Goal: Task Accomplishment & Management: Manage account settings

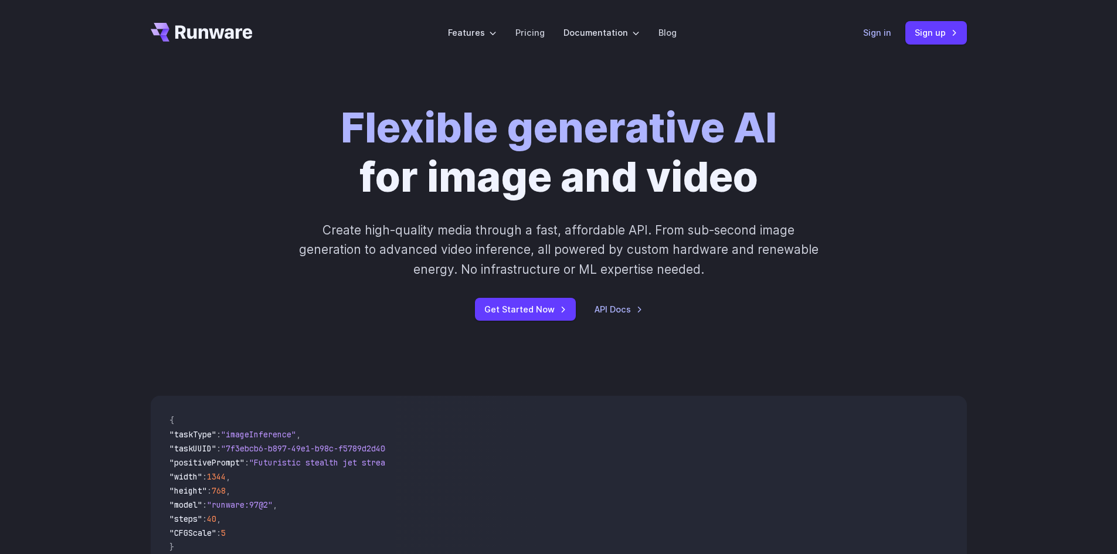
drag, startPoint x: 0, startPoint y: 0, endPoint x: 867, endPoint y: 35, distance: 868.0
click at [867, 35] on link "Sign in" at bounding box center [877, 32] width 28 height 13
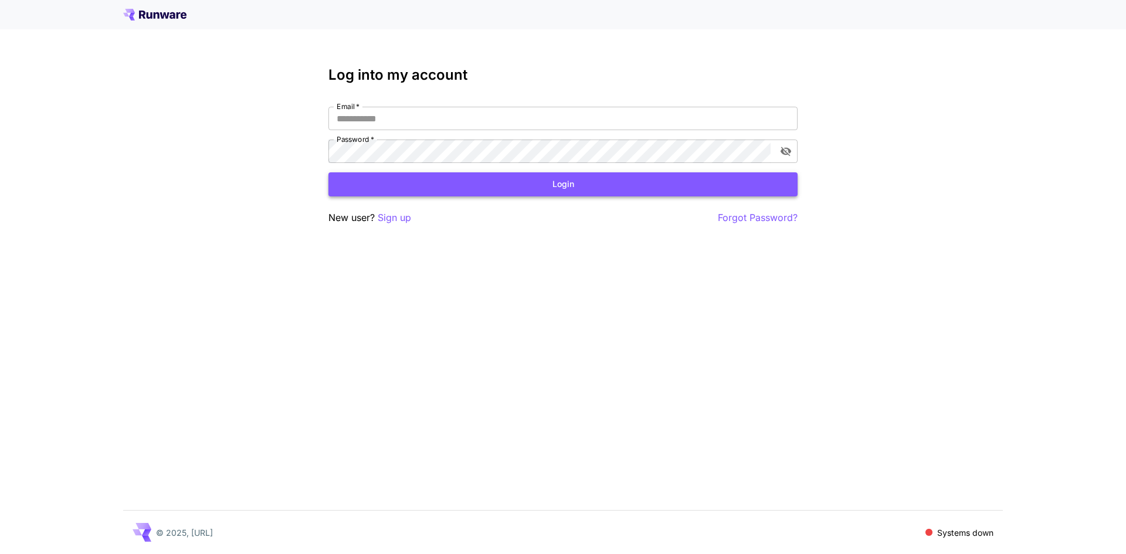
type input "**********"
click at [564, 177] on button "Login" at bounding box center [562, 184] width 469 height 24
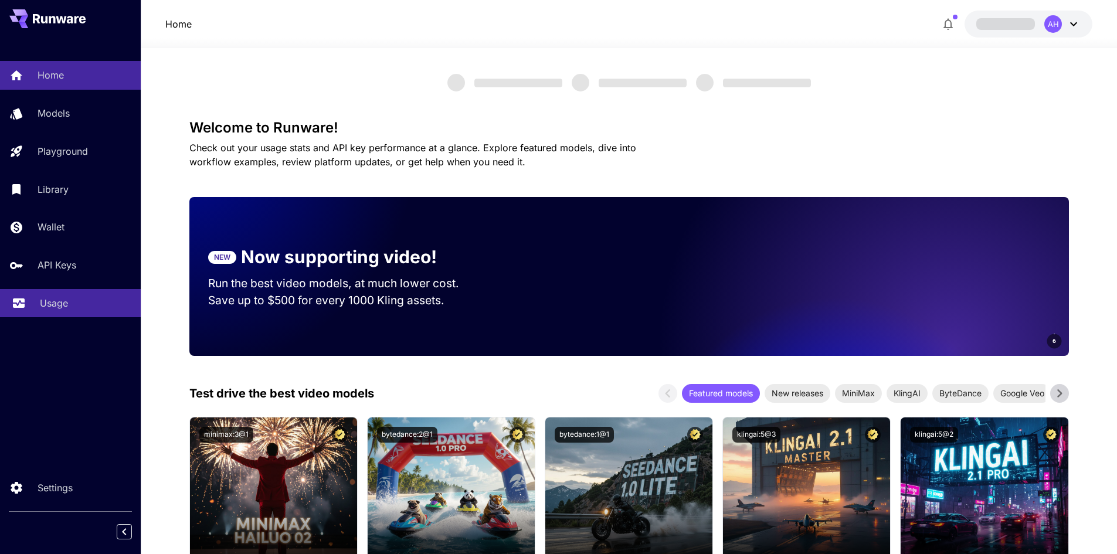
click at [42, 303] on p "Usage" at bounding box center [54, 303] width 28 height 14
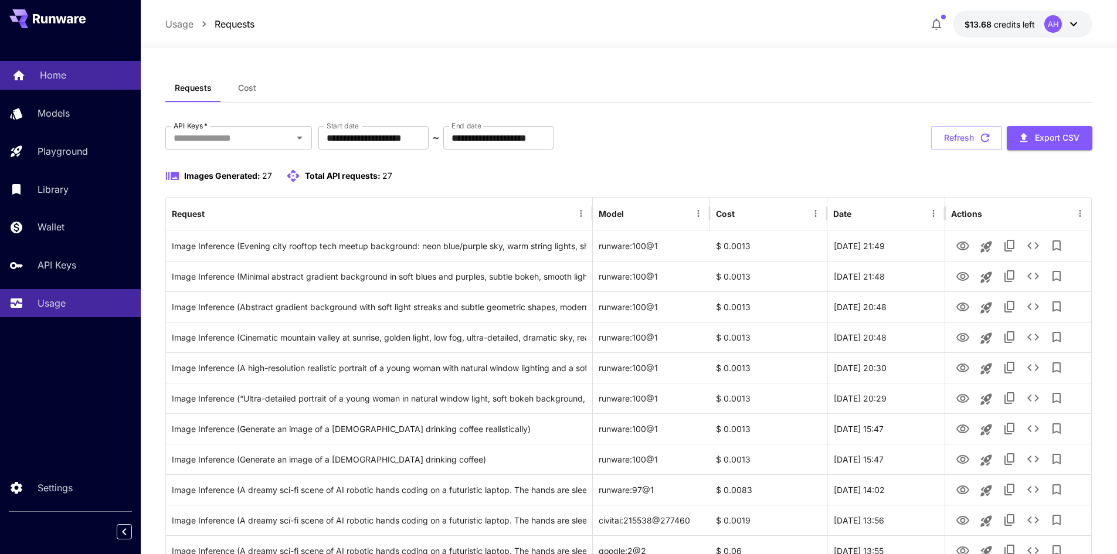
click at [53, 64] on link "Home" at bounding box center [70, 75] width 141 height 29
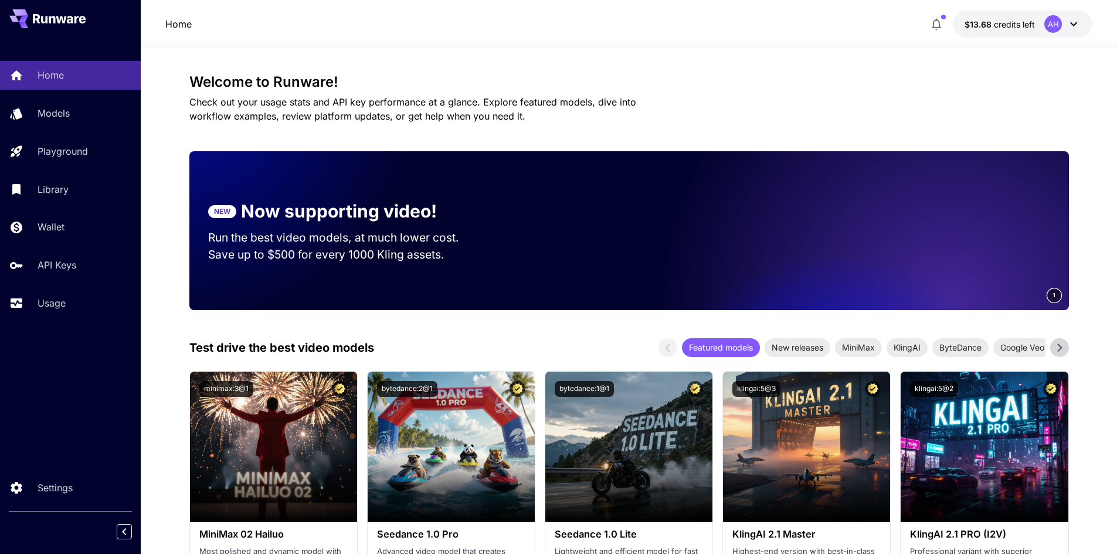
click at [1083, 25] on button "$13.68 credits left AH" at bounding box center [1023, 24] width 140 height 27
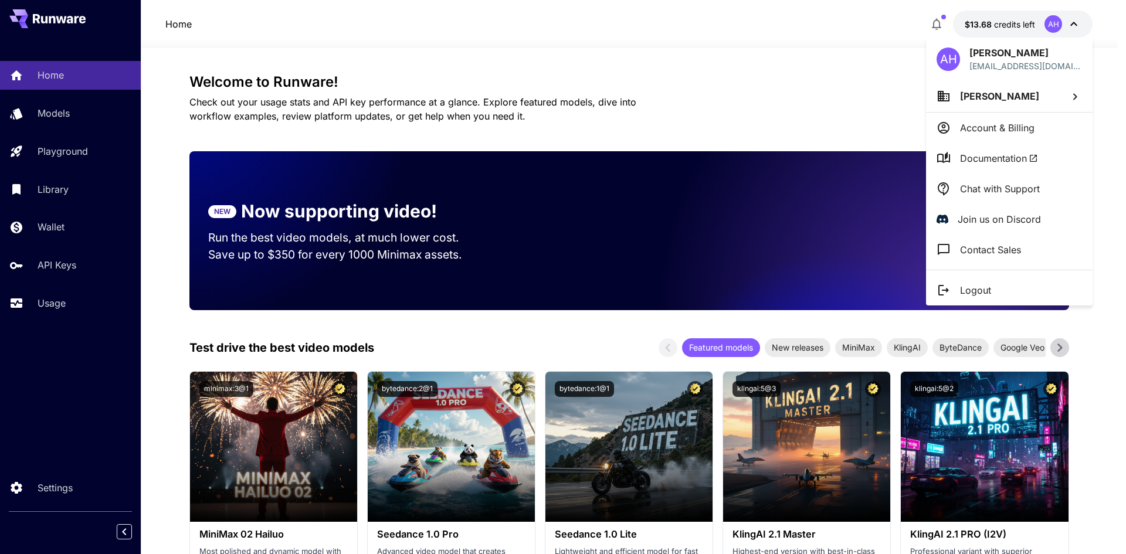
click at [983, 289] on p "Logout" at bounding box center [975, 290] width 31 height 14
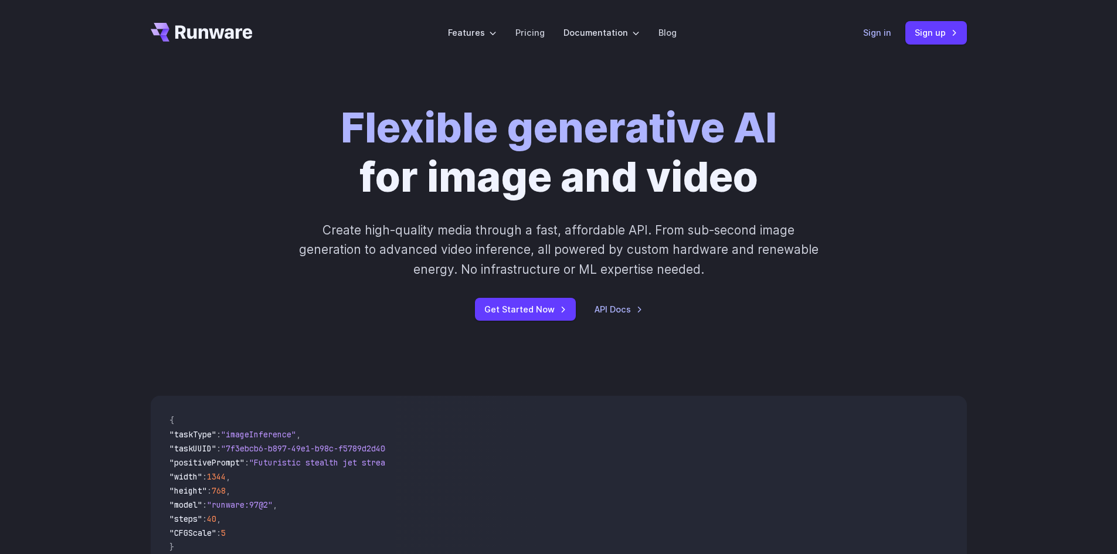
click at [878, 36] on link "Sign in" at bounding box center [877, 32] width 28 height 13
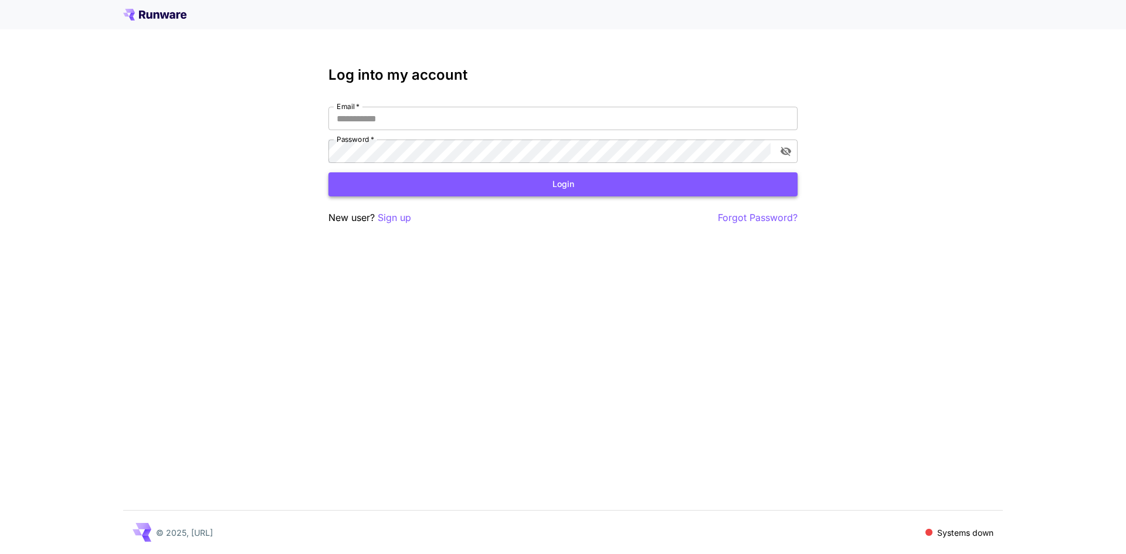
type input "**********"
click at [660, 185] on button "Login" at bounding box center [562, 184] width 469 height 24
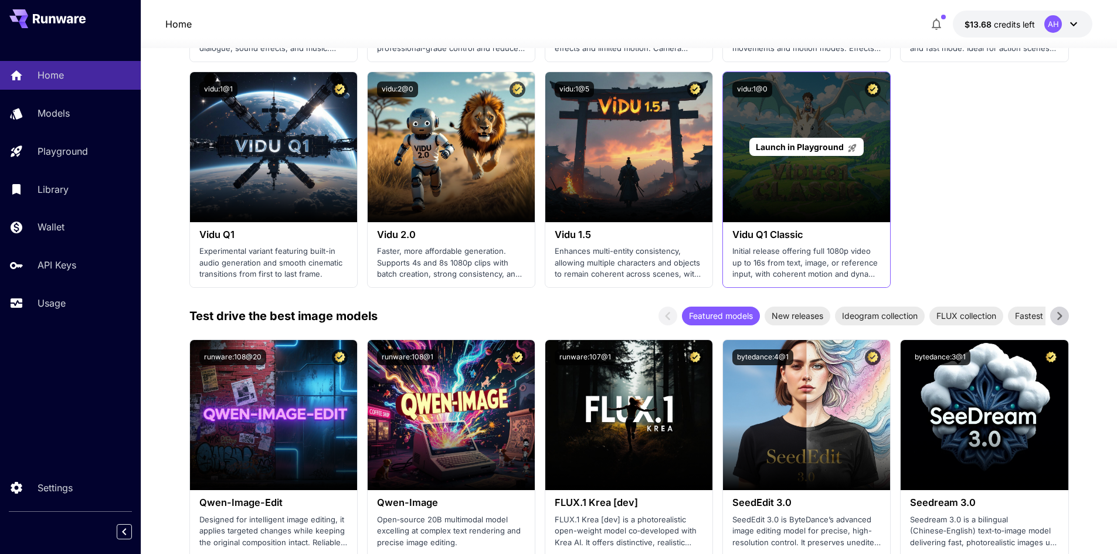
scroll to position [997, 0]
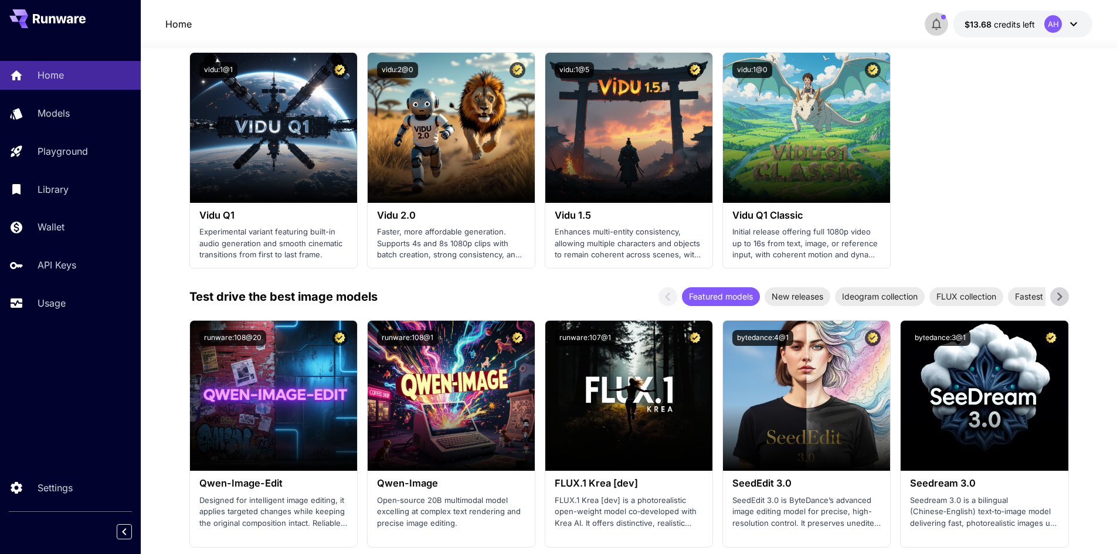
click at [938, 19] on icon "button" at bounding box center [937, 24] width 14 height 14
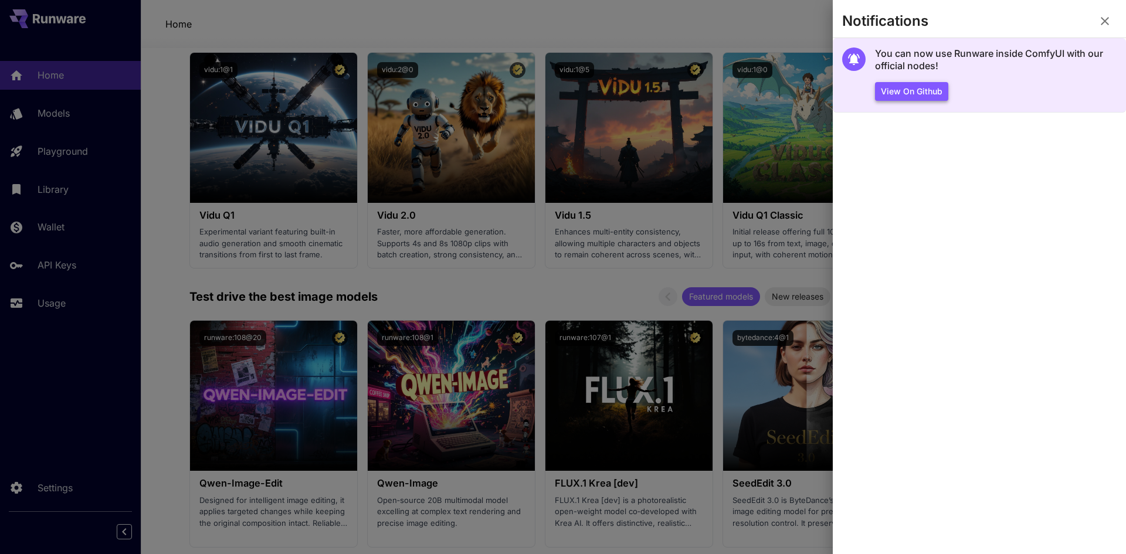
click at [921, 93] on button "View on Github" at bounding box center [911, 91] width 73 height 19
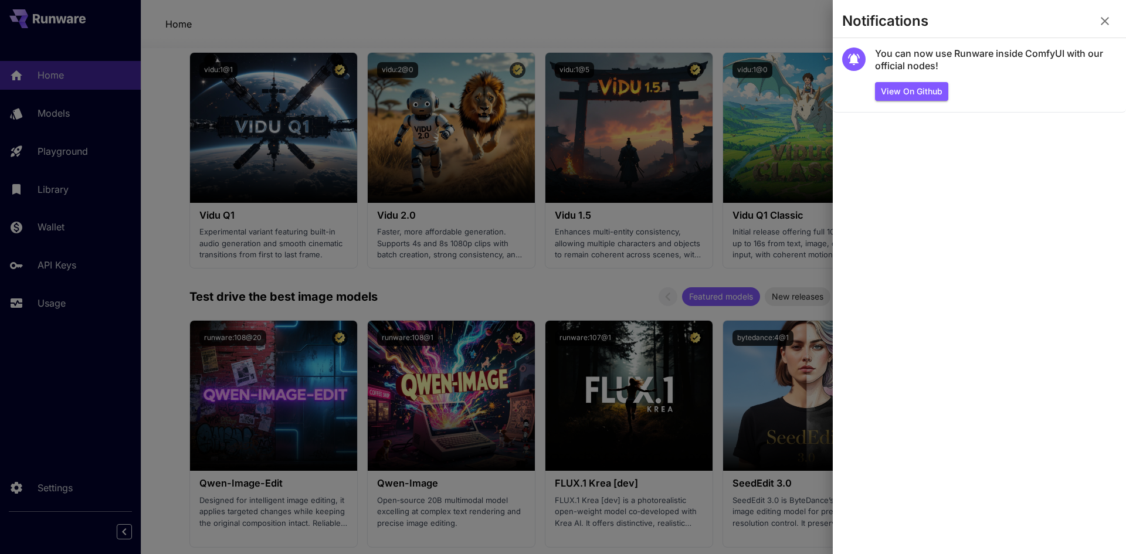
click at [55, 297] on div at bounding box center [563, 277] width 1126 height 554
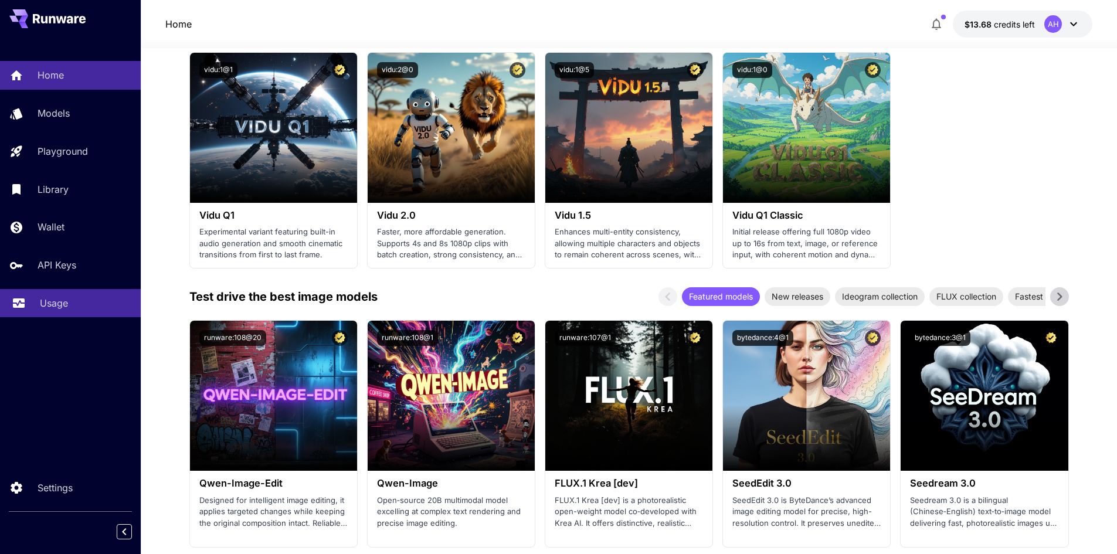
click at [55, 304] on p "Usage" at bounding box center [54, 303] width 28 height 14
